Goal: Task Accomplishment & Management: Use online tool/utility

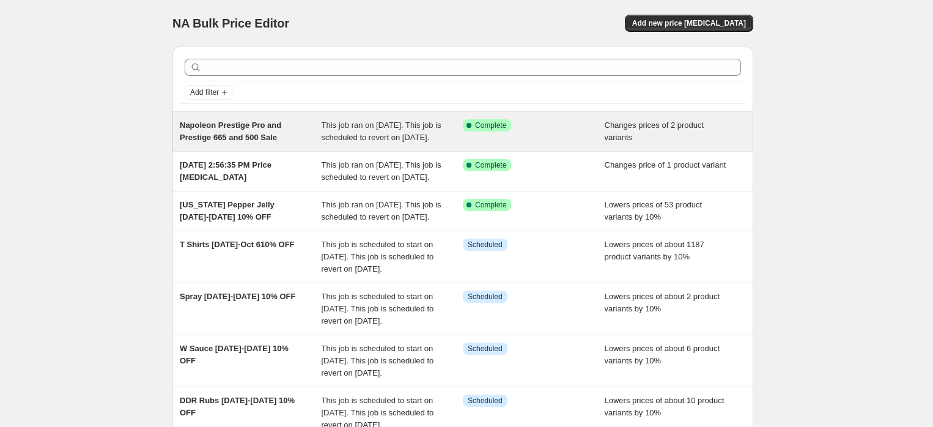
click at [254, 132] on span "Napoleon Prestige Pro and Prestige 665 and 500 Sale" at bounding box center [230, 130] width 101 height 21
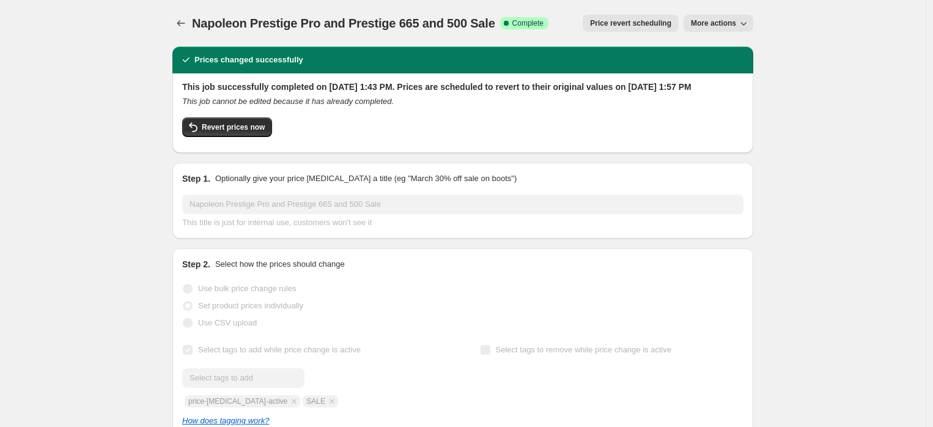
click at [734, 25] on span "More actions" at bounding box center [713, 23] width 45 height 10
click at [533, 138] on div "Revert prices now" at bounding box center [462, 130] width 561 height 26
click at [234, 132] on span "Revert prices now" at bounding box center [233, 127] width 63 height 10
checkbox input "false"
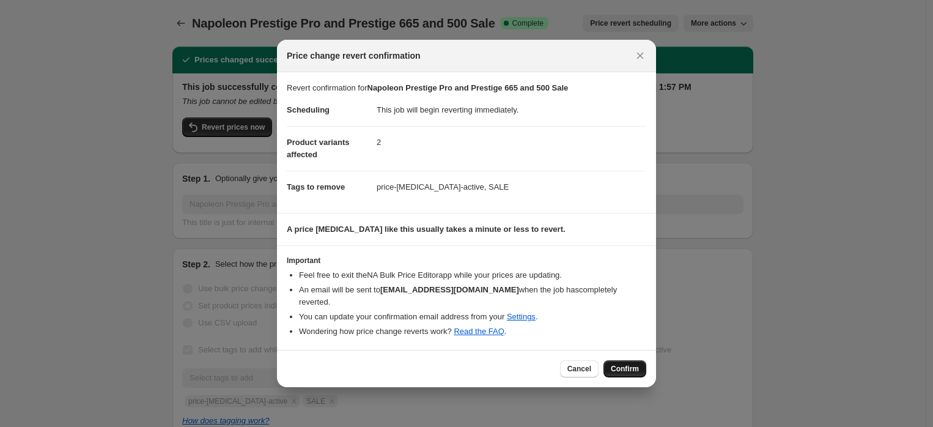
click at [613, 364] on span "Confirm" at bounding box center [625, 369] width 28 height 10
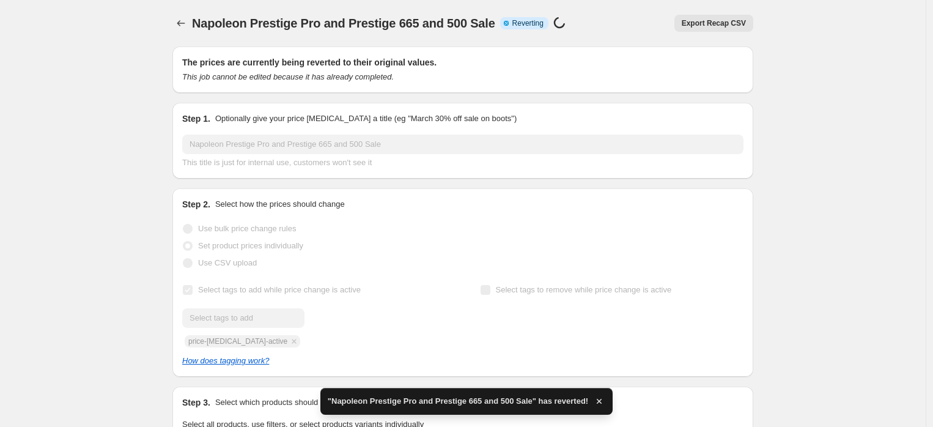
checkbox input "true"
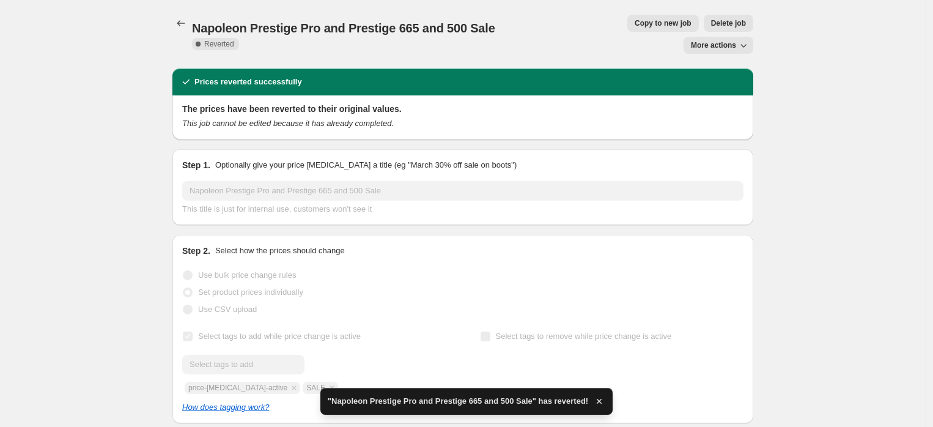
drag, startPoint x: 601, startPoint y: 26, endPoint x: 663, endPoint y: 32, distance: 62.7
click at [646, 37] on div "Napoleon Prestige Pro and Prestige 665 and 500 Sale. This page is ready Napoleo…" at bounding box center [462, 34] width 581 height 68
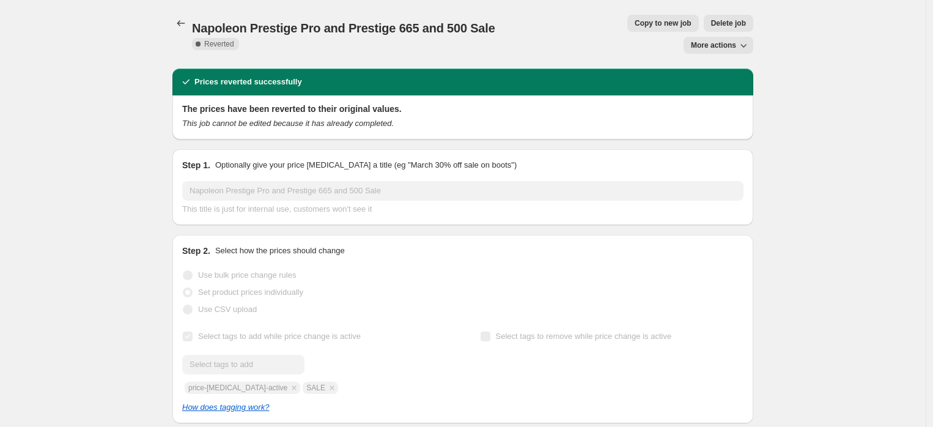
click at [732, 40] on span "More actions" at bounding box center [713, 45] width 45 height 10
click at [635, 24] on span "Copy to new job" at bounding box center [663, 23] width 57 height 10
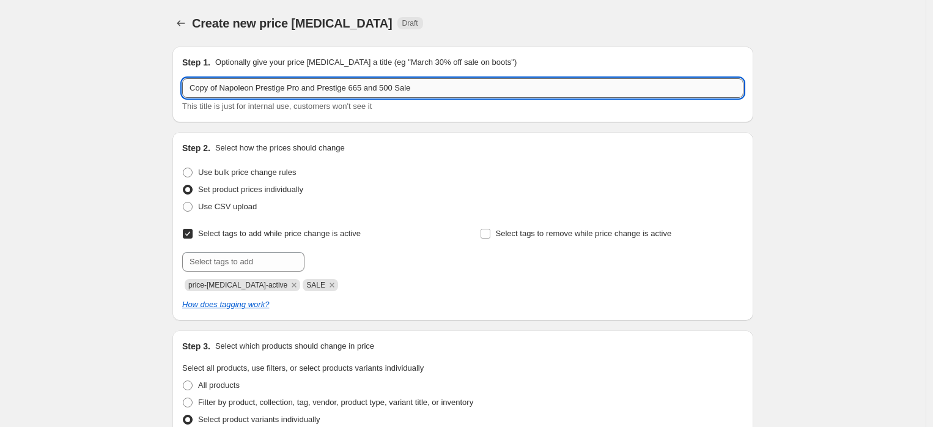
drag, startPoint x: 221, startPoint y: 87, endPoint x: 188, endPoint y: 87, distance: 33.6
click at [188, 87] on input "Copy of Napoleon Prestige Pro and Prestige 665 and 500 Sale" at bounding box center [462, 88] width 561 height 20
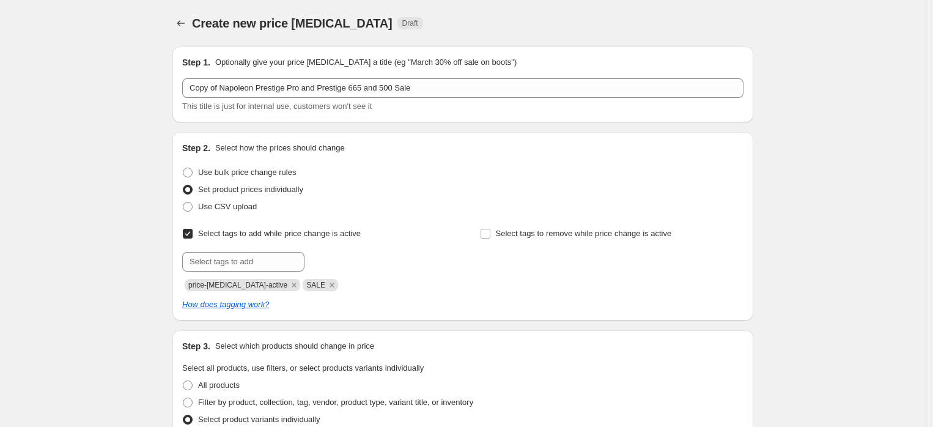
click at [276, 183] on span "Set product prices individually" at bounding box center [250, 189] width 105 height 12
click at [183, 185] on input "Set product prices individually" at bounding box center [183, 185] width 1 height 1
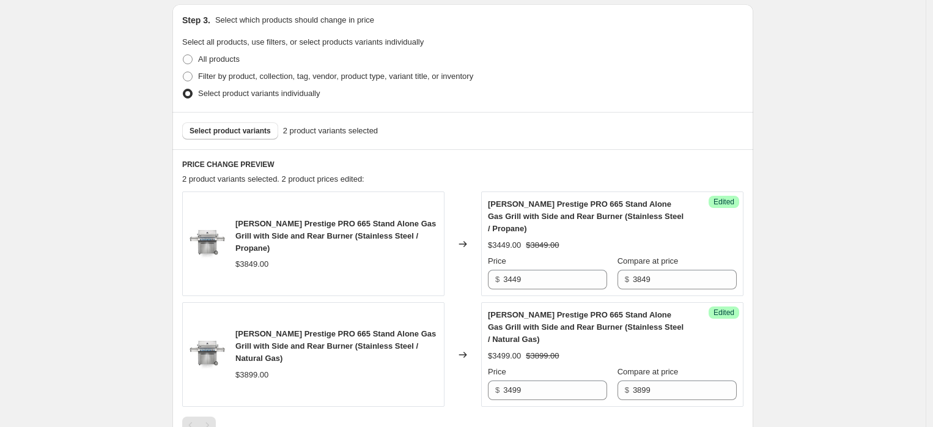
scroll to position [407, 0]
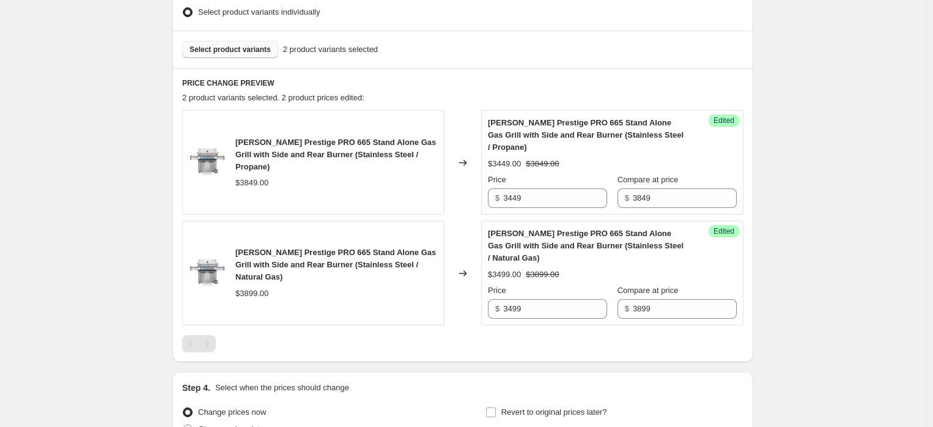
click at [261, 45] on span "Select product variants" at bounding box center [230, 50] width 81 height 10
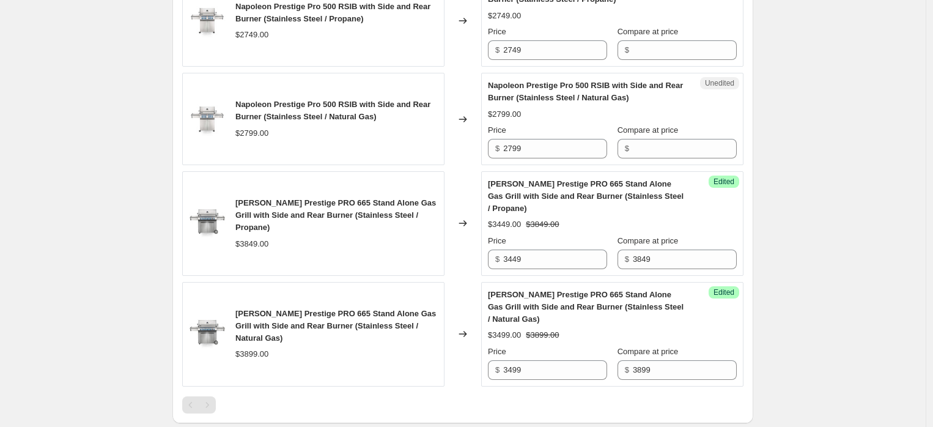
scroll to position [475, 0]
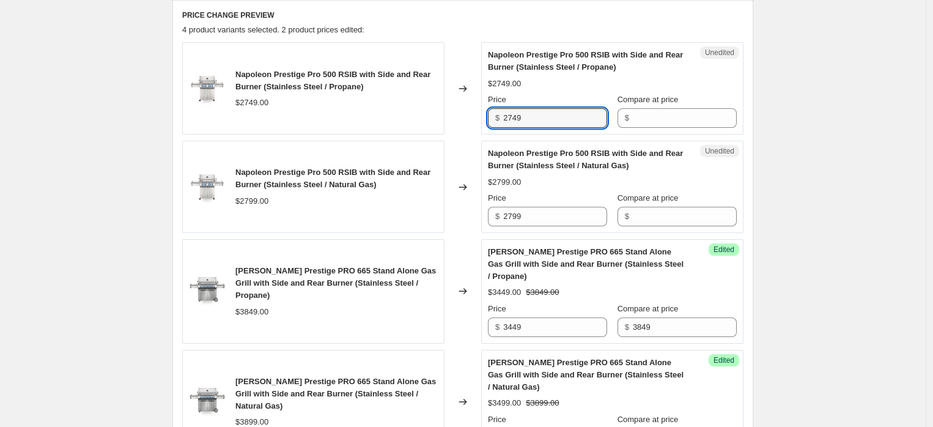
drag, startPoint x: 556, startPoint y: 114, endPoint x: 487, endPoint y: 115, distance: 69.7
click at [487, 115] on div "Unedited [PERSON_NAME] Prestige Pro 500 RSIB with Side and Rear Burner (Stainle…" at bounding box center [612, 88] width 262 height 92
type input "2749"
click at [653, 111] on input "Compare at price" at bounding box center [685, 118] width 104 height 20
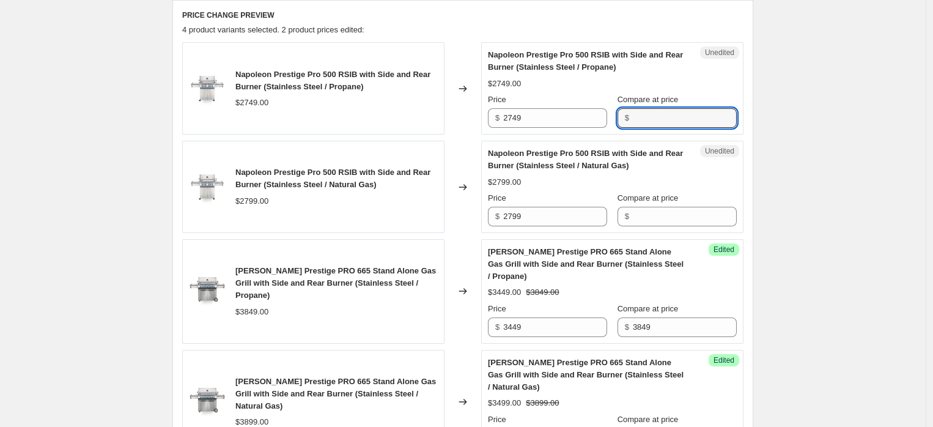
paste input "2749"
type input "2749"
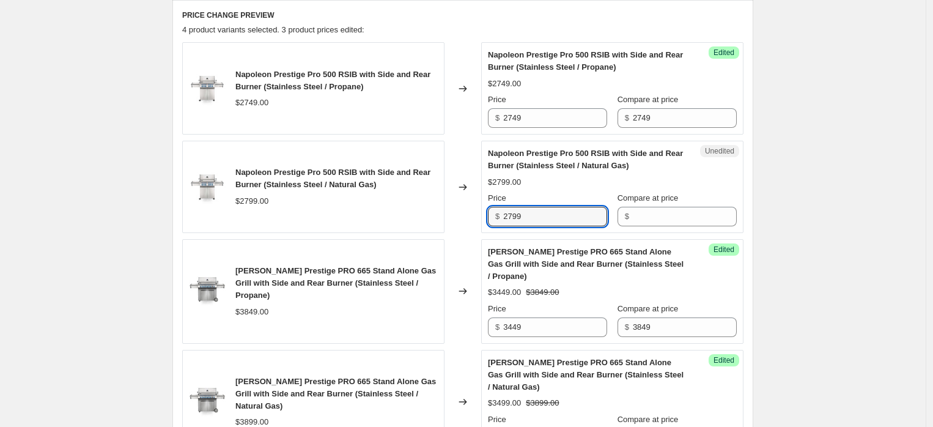
drag, startPoint x: 540, startPoint y: 219, endPoint x: 489, endPoint y: 215, distance: 50.9
click at [489, 215] on div "Unedited Napoleon Prestige Pro 500 RSIB with Side and Rear Burner (Stainless St…" at bounding box center [612, 187] width 262 height 92
type input "2799"
click at [664, 214] on input "Compare at price" at bounding box center [685, 217] width 104 height 20
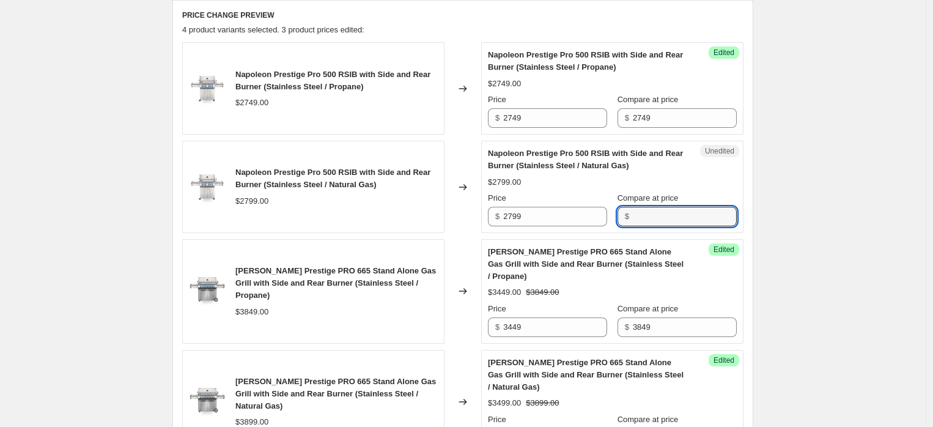
paste input "2799"
type input "2799"
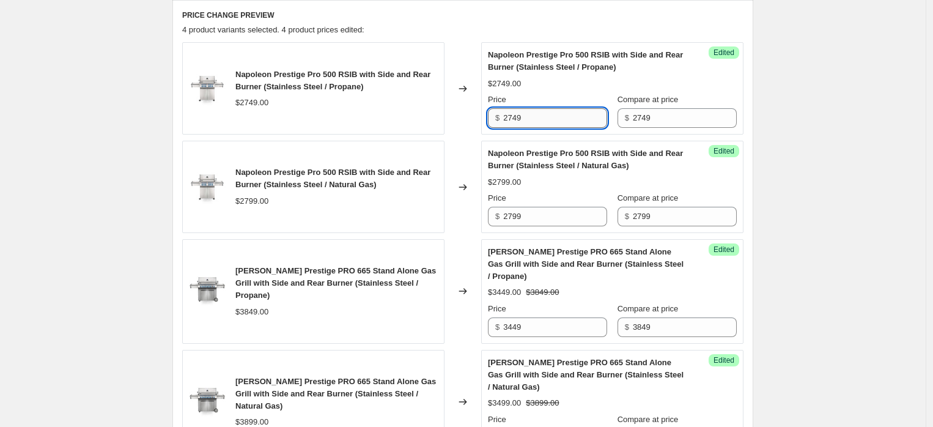
click at [551, 123] on input "2749" at bounding box center [555, 118] width 104 height 20
drag, startPoint x: 543, startPoint y: 112, endPoint x: 477, endPoint y: 111, distance: 66.0
click at [477, 111] on div "Napoleon Prestige Pro 500 RSIB with Side and Rear Burner (Stainless Steel / Pro…" at bounding box center [462, 88] width 561 height 92
type input "2449"
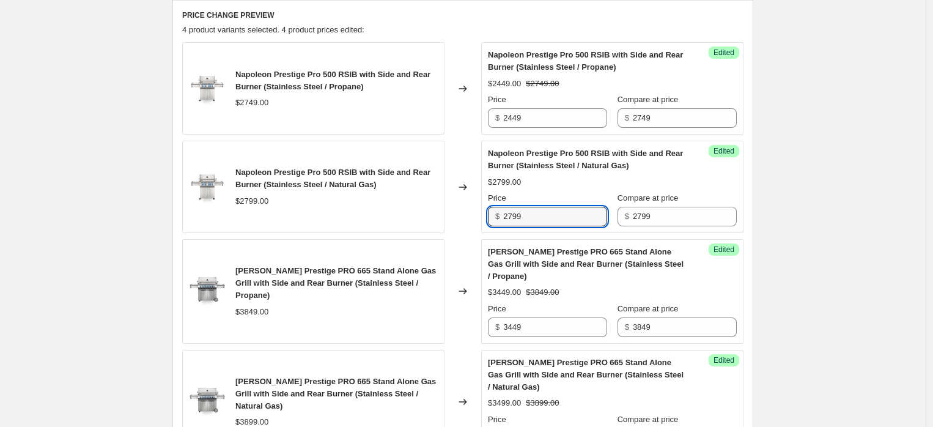
drag, startPoint x: 531, startPoint y: 215, endPoint x: 429, endPoint y: 215, distance: 101.5
click at [429, 215] on div "Napoleon Prestige Pro 500 RSIB with Side and Rear Burner (Stainless Steel / Nat…" at bounding box center [462, 187] width 561 height 92
type input "2499"
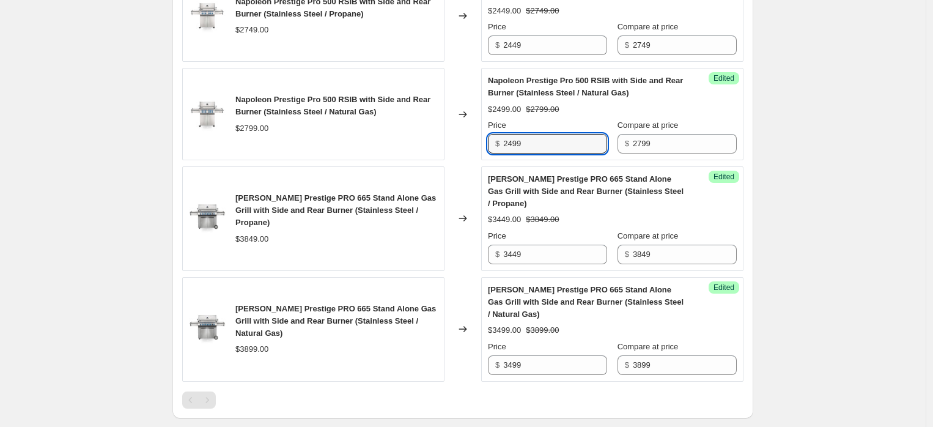
scroll to position [716, 0]
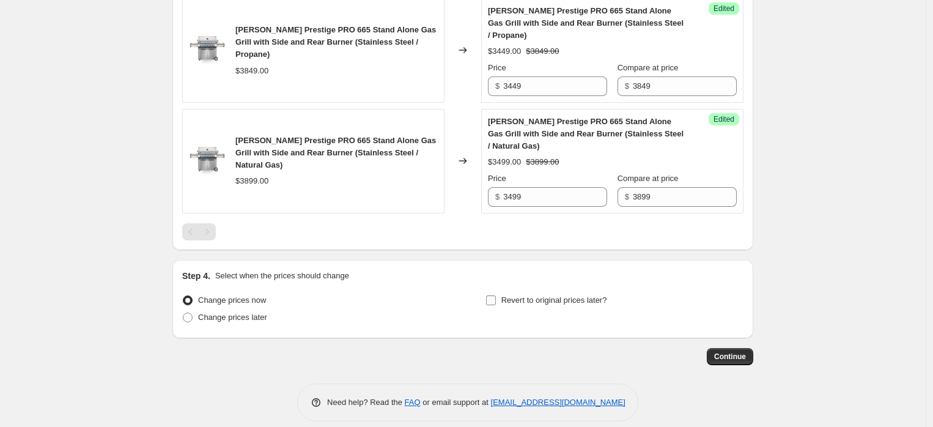
click at [492, 295] on input "Revert to original prices later?" at bounding box center [491, 300] width 10 height 10
checkbox input "true"
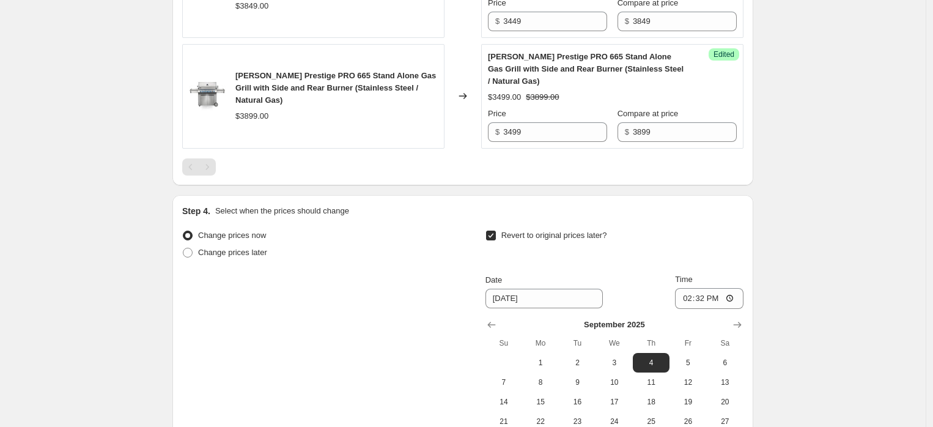
scroll to position [925, 0]
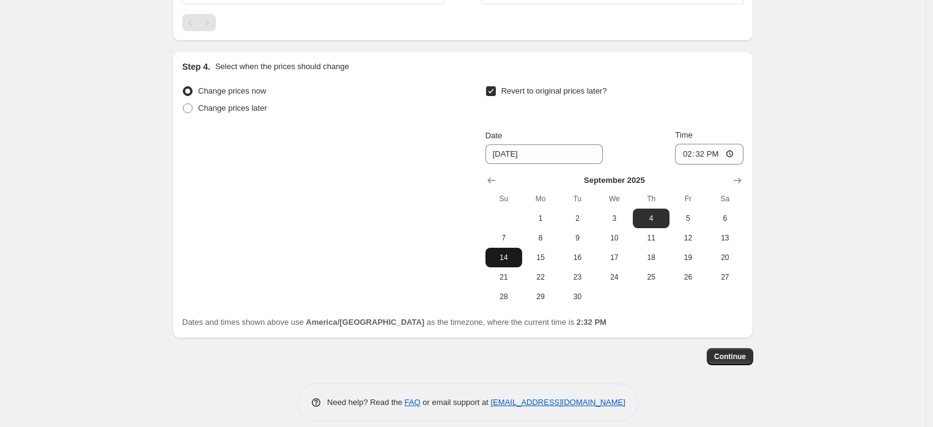
click at [493, 252] on span "14" at bounding box center [503, 257] width 27 height 10
type input "[DATE]"
click at [716, 144] on input "14:32" at bounding box center [709, 154] width 68 height 21
click at [691, 144] on input "14:32" at bounding box center [709, 154] width 68 height 21
type input "23:59"
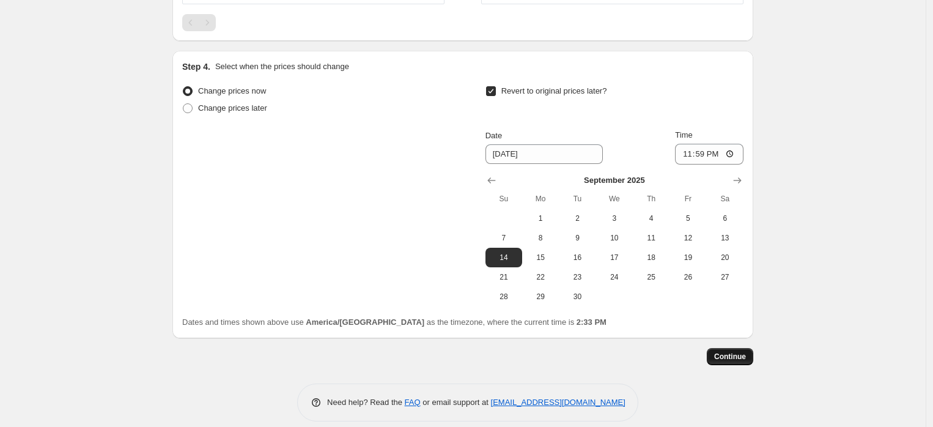
click at [736, 352] on span "Continue" at bounding box center [730, 357] width 32 height 10
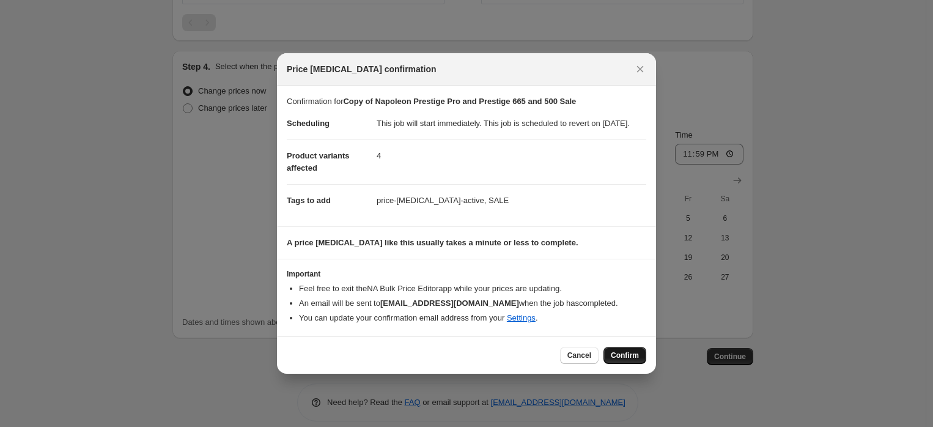
click at [622, 360] on span "Confirm" at bounding box center [625, 355] width 28 height 10
